Goal: Information Seeking & Learning: Learn about a topic

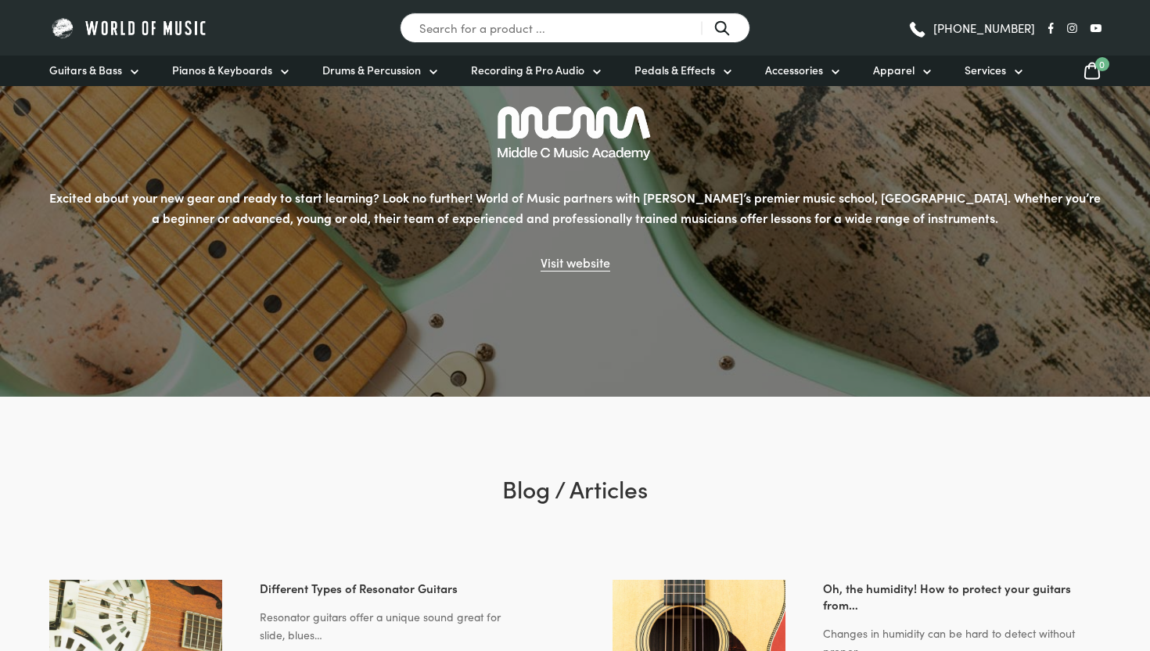
scroll to position [2688, 0]
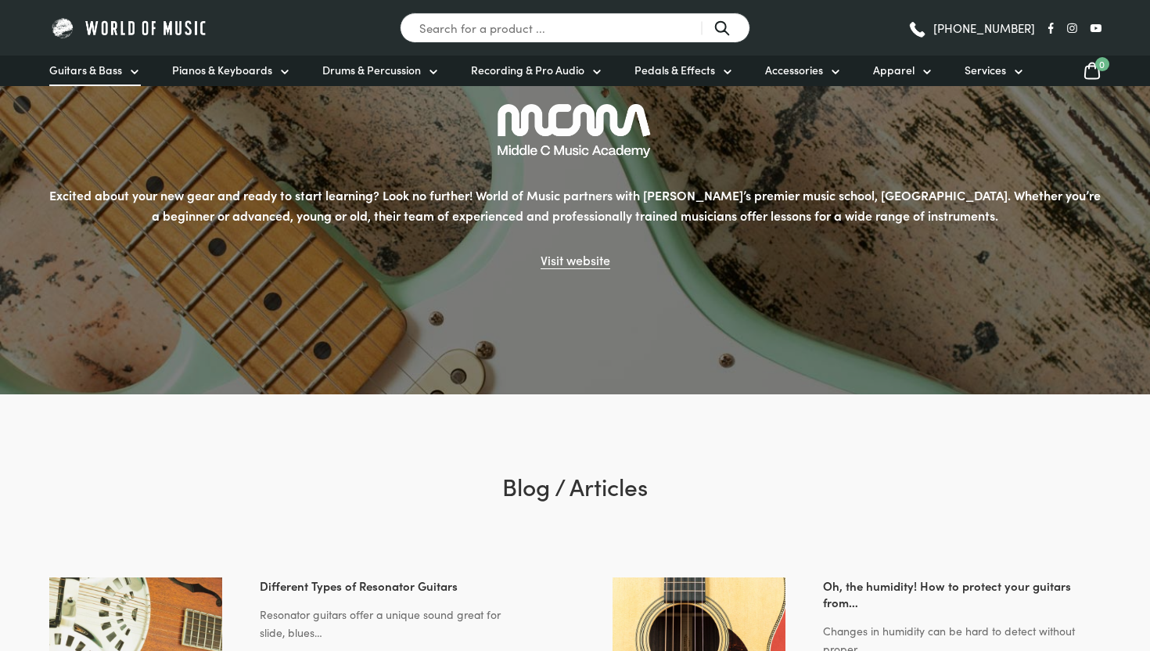
click at [94, 70] on span "Guitars & Bass" at bounding box center [85, 70] width 73 height 16
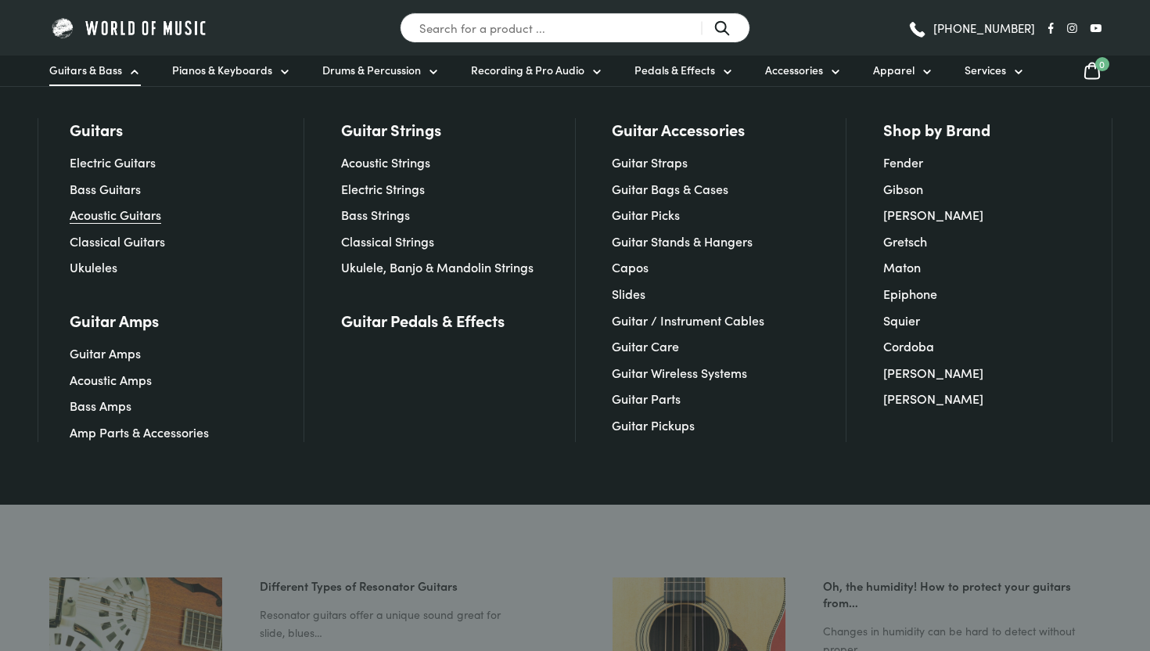
click at [132, 217] on link "Acoustic Guitars" at bounding box center [116, 214] width 92 height 17
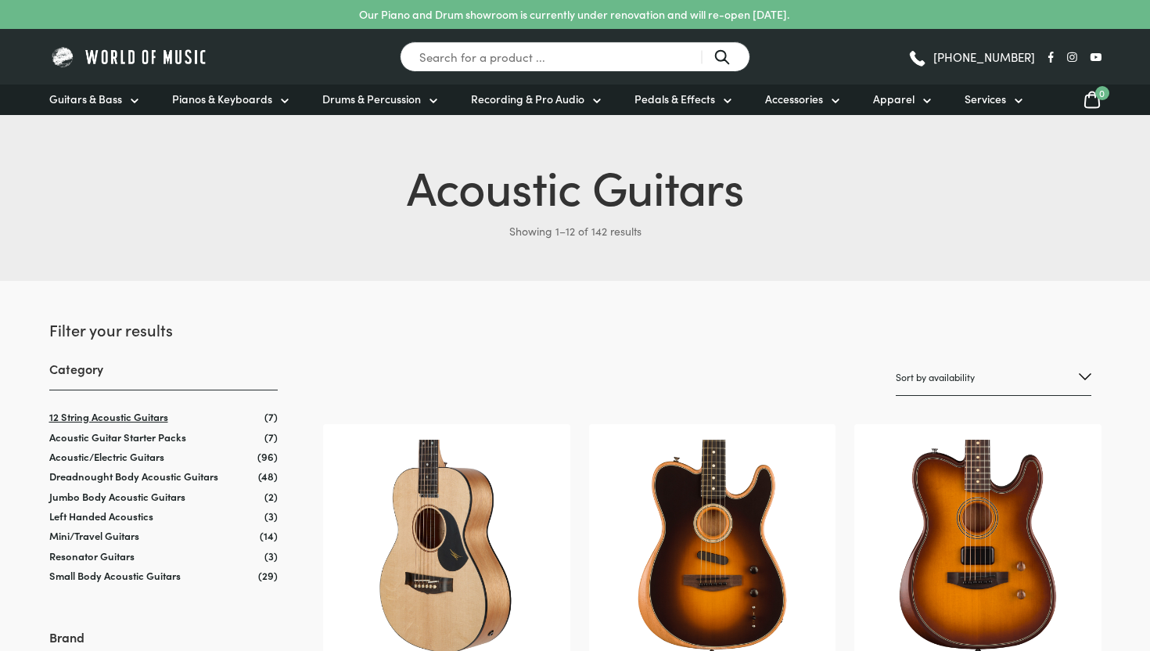
click at [131, 418] on link "12 String Acoustic Guitars" at bounding box center [108, 416] width 119 height 15
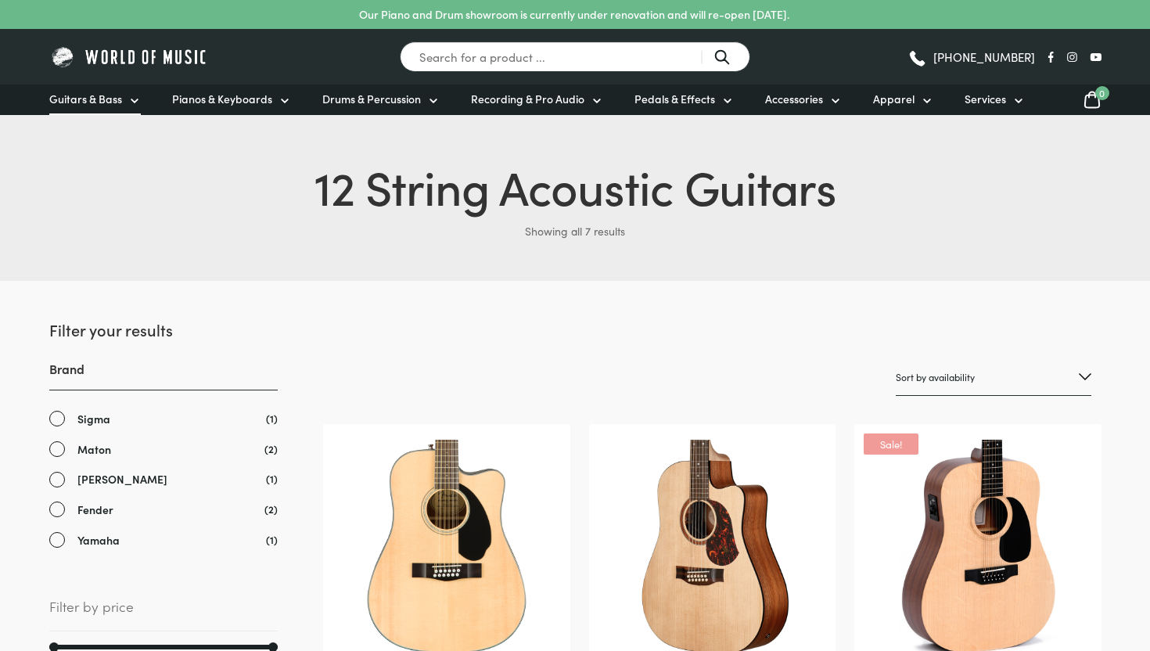
click at [95, 96] on span "Guitars & Bass" at bounding box center [85, 99] width 73 height 16
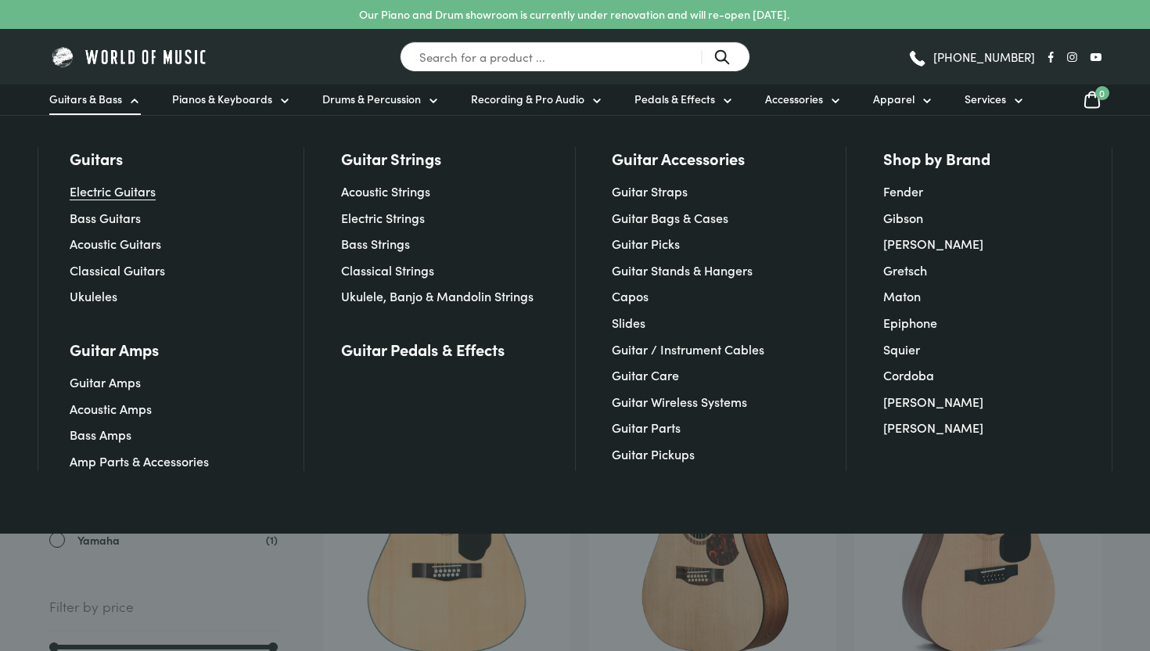
click at [139, 189] on link "Electric Guitars" at bounding box center [113, 190] width 86 height 17
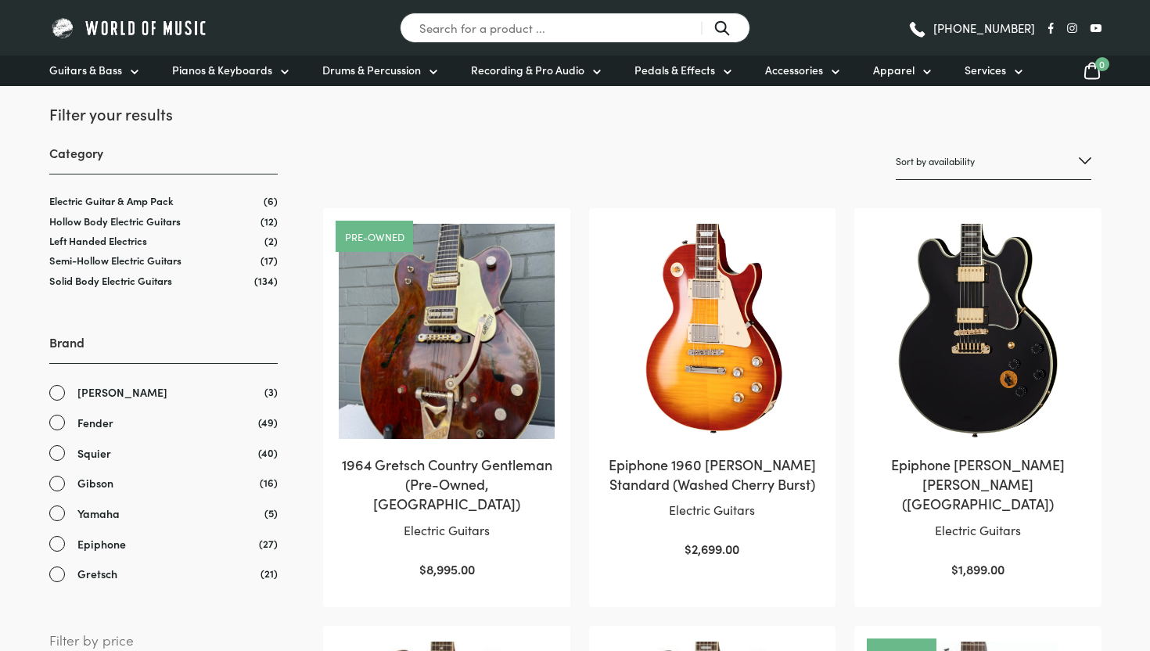
scroll to position [210, 0]
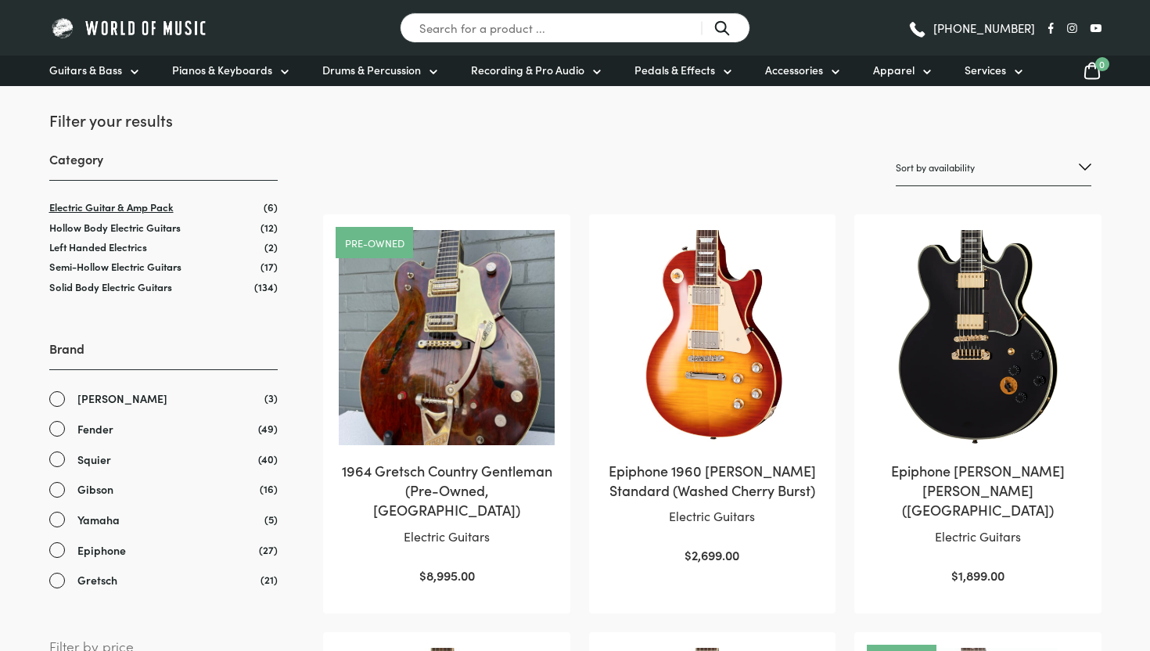
click at [85, 206] on link "Electric Guitar & Amp Pack" at bounding box center [111, 207] width 124 height 15
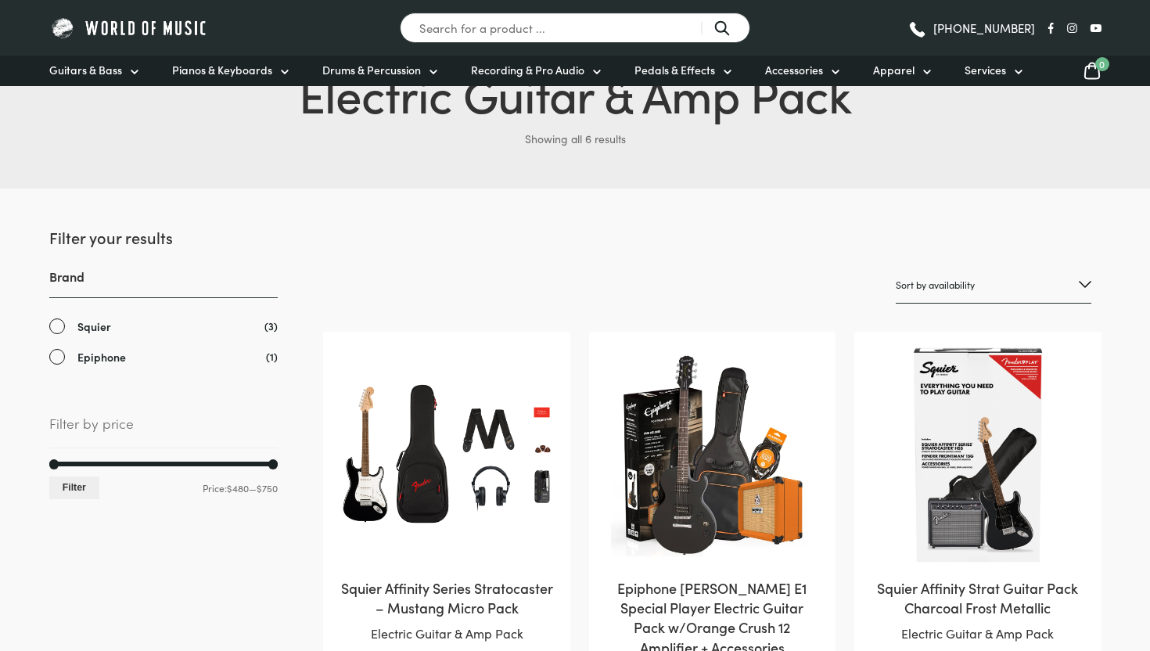
scroll to position [93, 0]
click at [120, 75] on span "Guitars & Bass" at bounding box center [85, 70] width 73 height 16
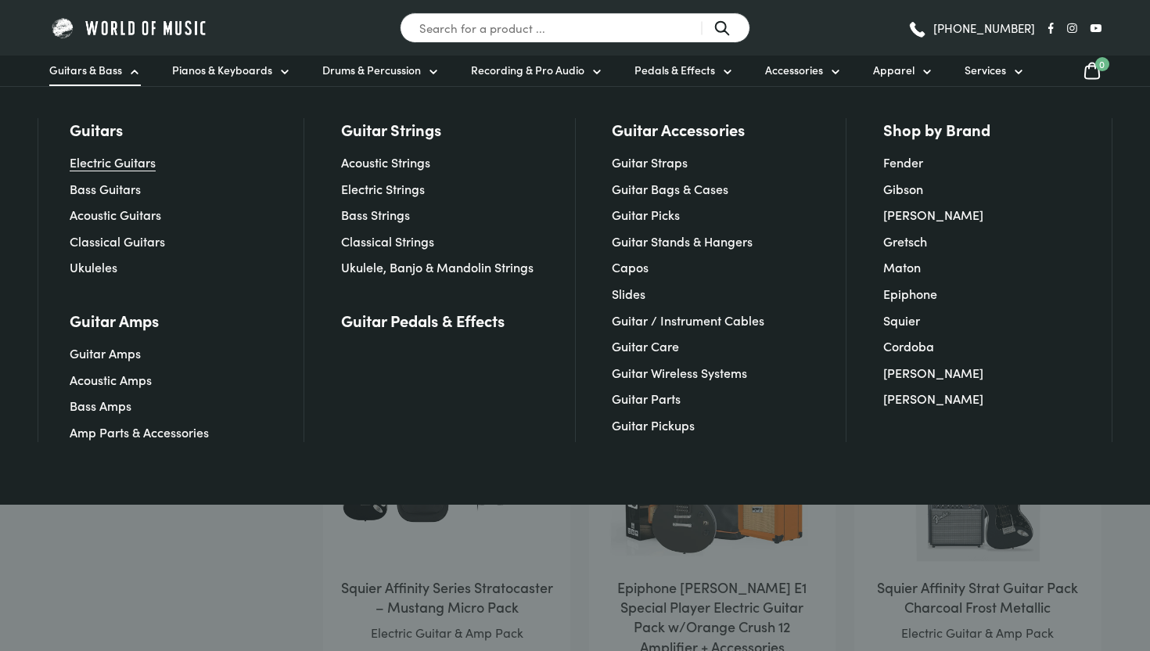
click at [110, 166] on link "Electric Guitars" at bounding box center [113, 161] width 86 height 17
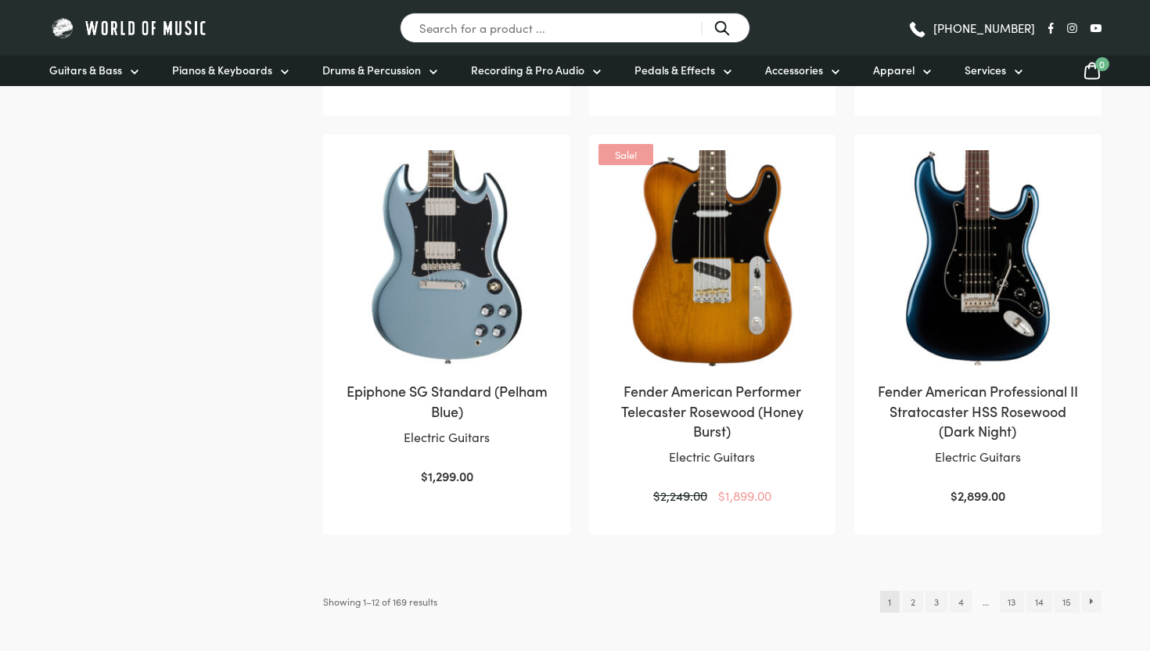
scroll to position [1527, 0]
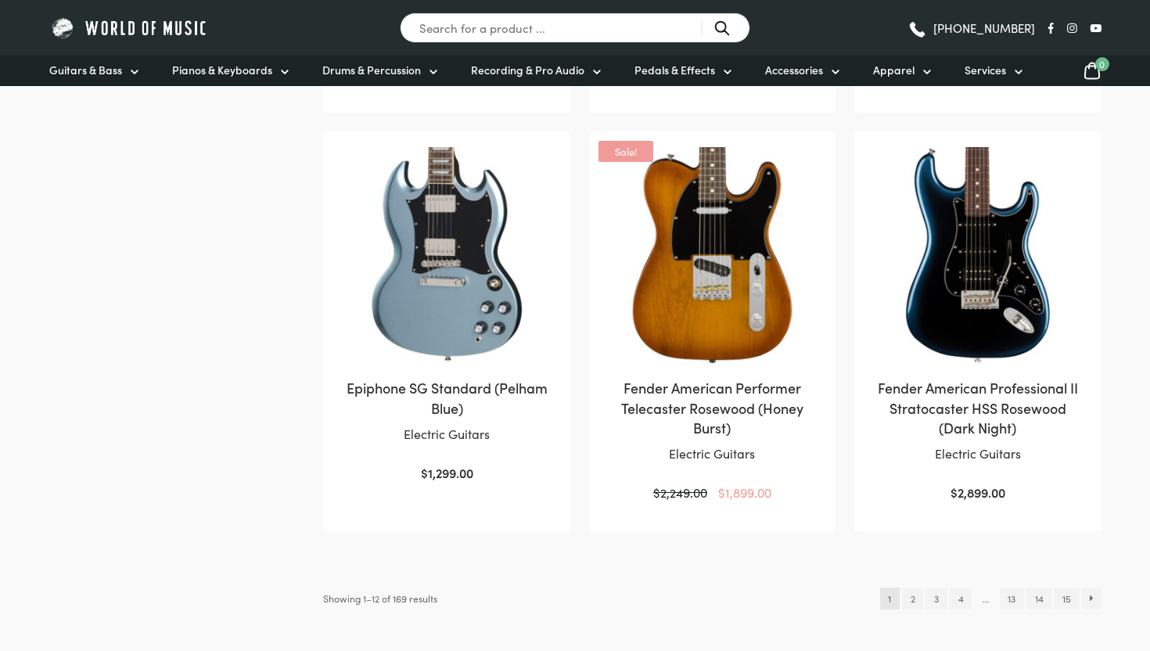
click at [977, 378] on h2 "Fender American Professional II Stratocaster HSS Rosewood (Dark Night)" at bounding box center [977, 407] width 215 height 59
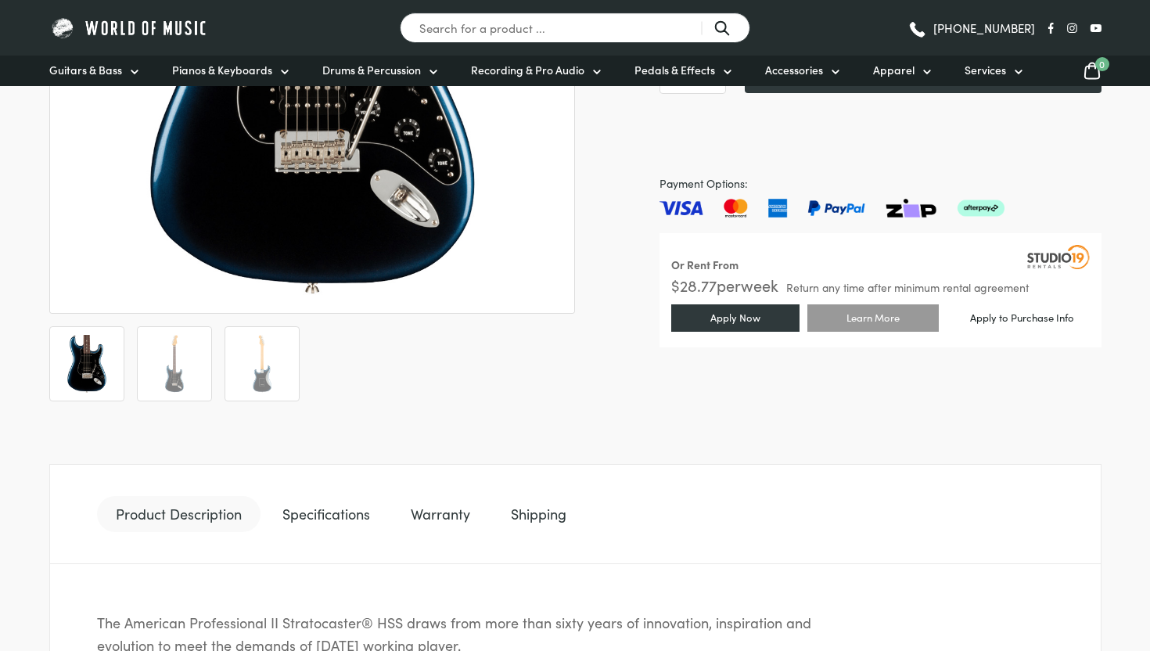
scroll to position [451, 0]
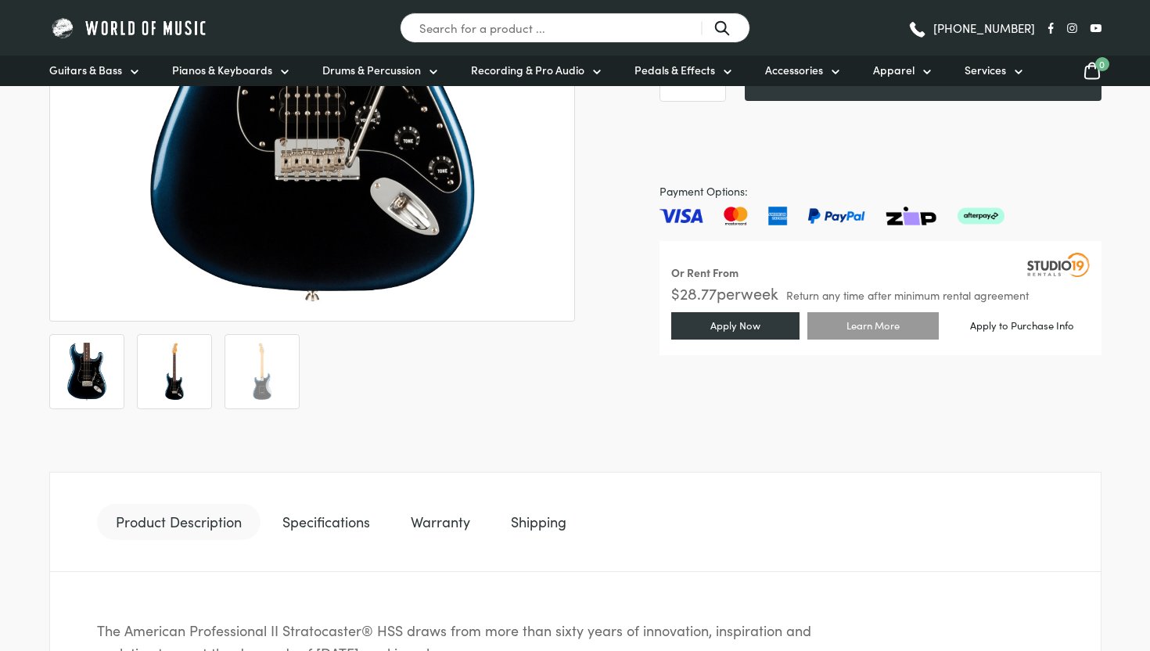
click at [197, 361] on img at bounding box center [175, 372] width 58 height 58
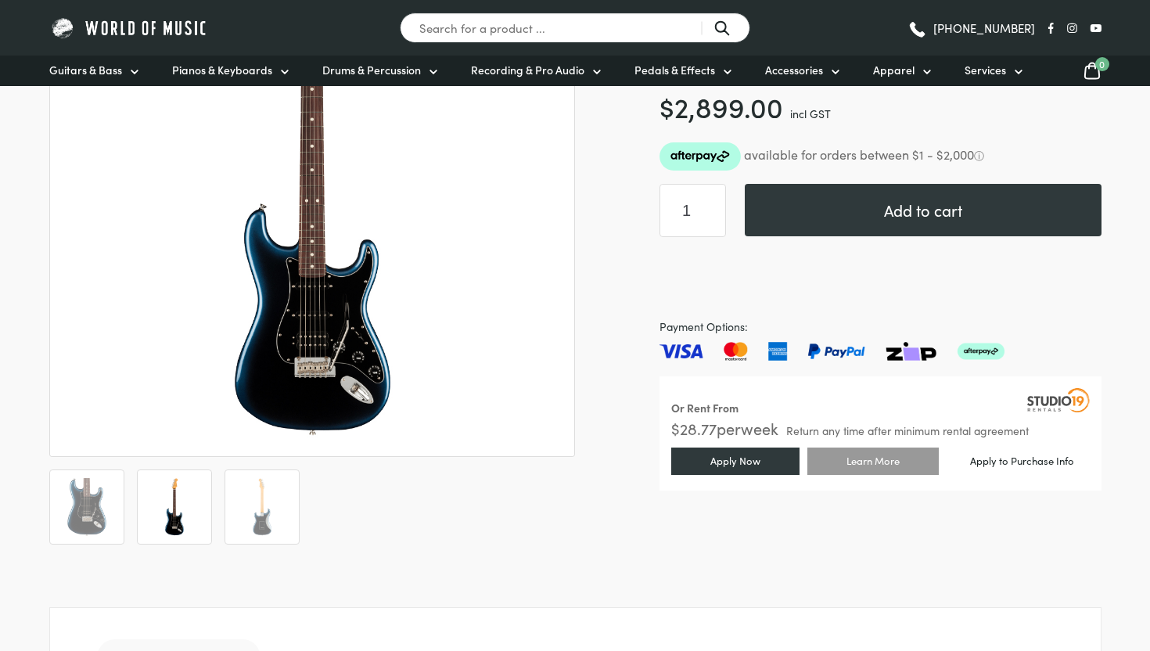
scroll to position [309, 0]
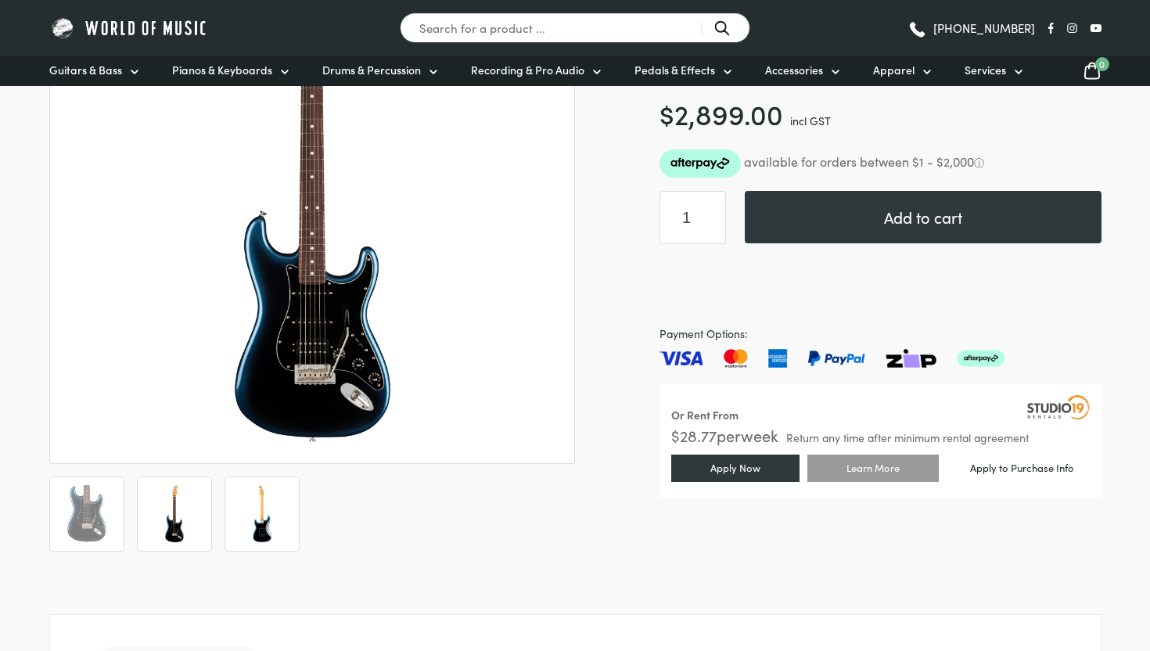
click at [246, 534] on img at bounding box center [262, 514] width 58 height 58
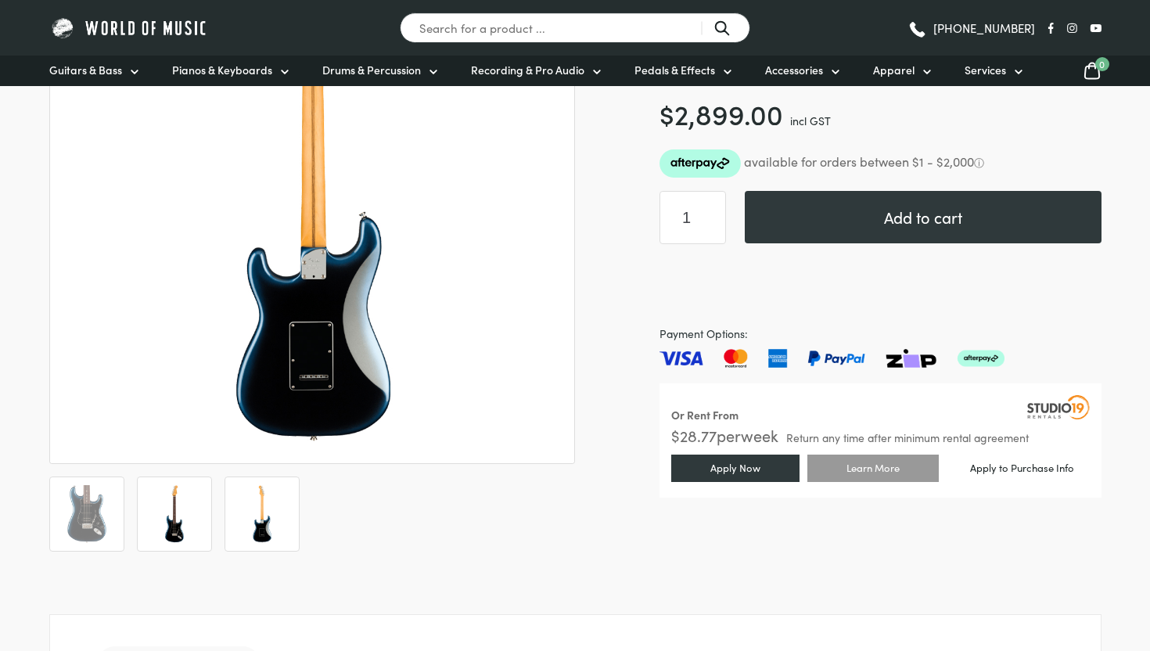
click at [179, 526] on img at bounding box center [175, 514] width 58 height 58
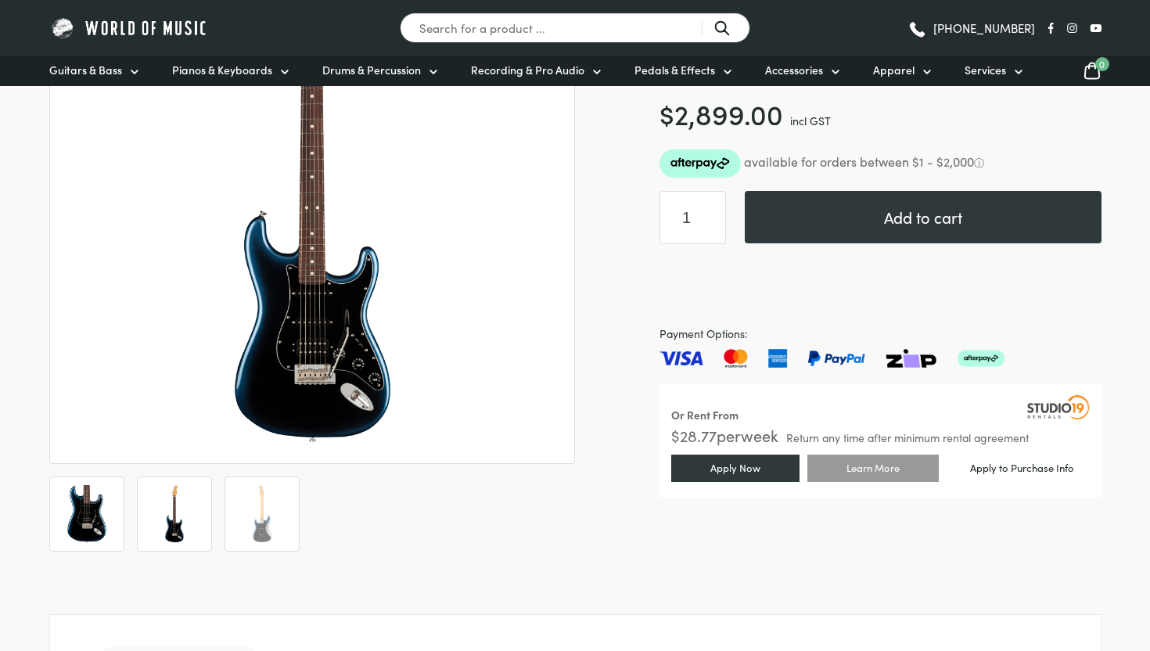
click at [121, 509] on li at bounding box center [86, 513] width 75 height 75
click at [86, 517] on img at bounding box center [87, 514] width 58 height 58
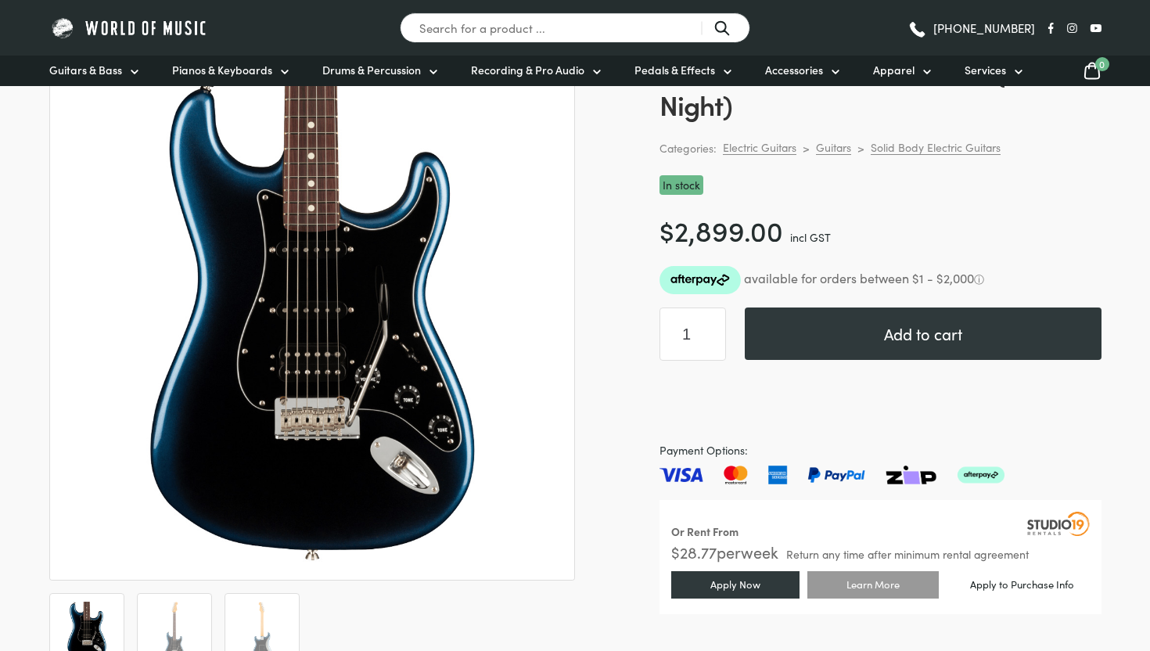
scroll to position [193, 0]
